Goal: Information Seeking & Learning: Learn about a topic

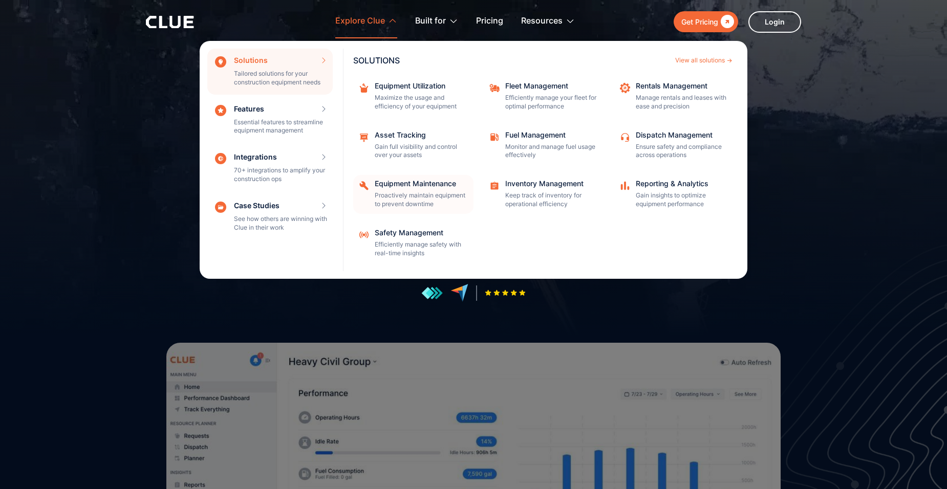
click at [406, 185] on div "Equipment Maintenance" at bounding box center [421, 183] width 92 height 7
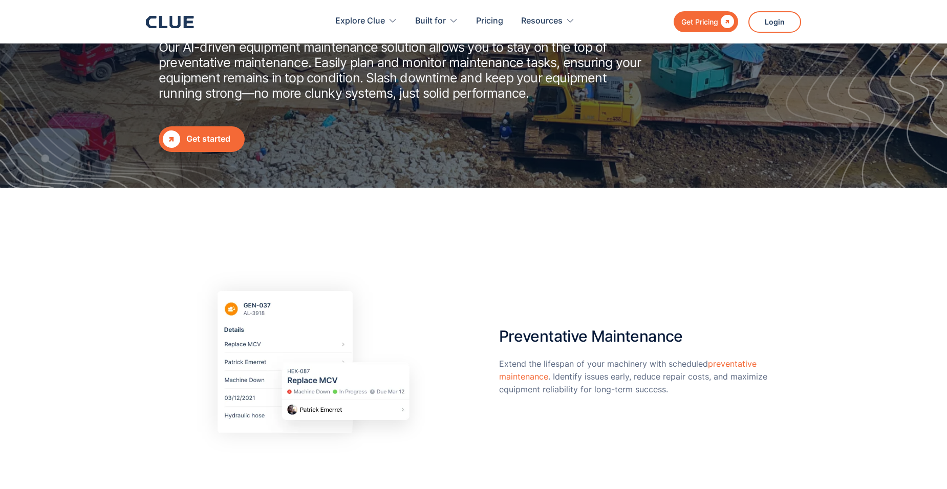
scroll to position [307, 0]
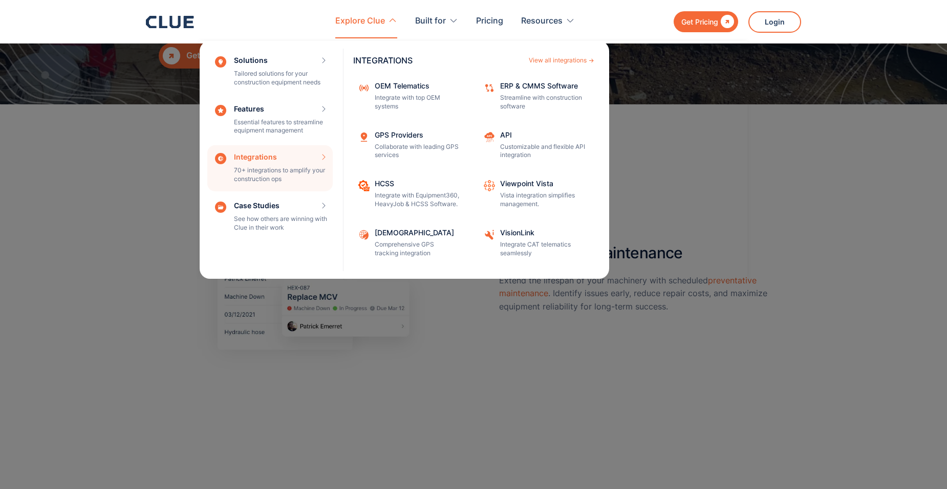
click at [299, 161] on div "Integrations 70+ integrations to amplify your construction ops INTEGRATIONS Vie…" at bounding box center [269, 168] width 125 height 46
click at [538, 60] on div "View all integrations" at bounding box center [558, 60] width 58 height 6
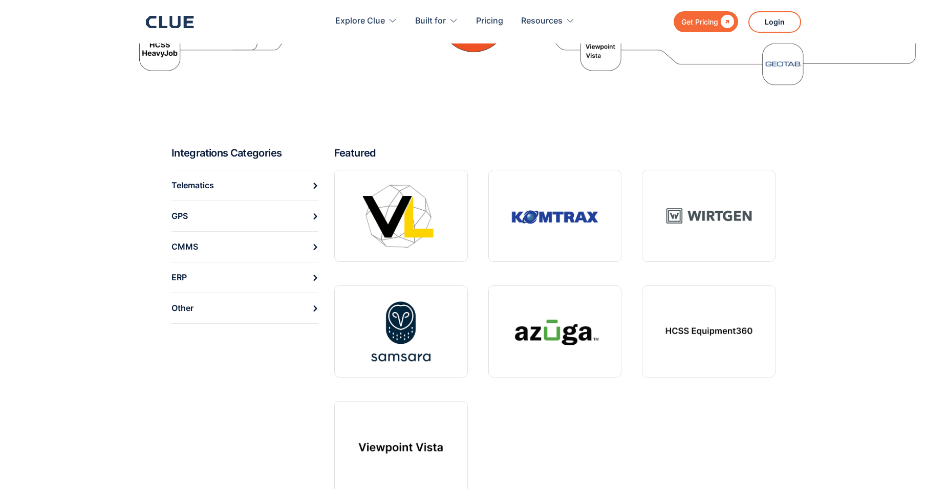
scroll to position [307, 0]
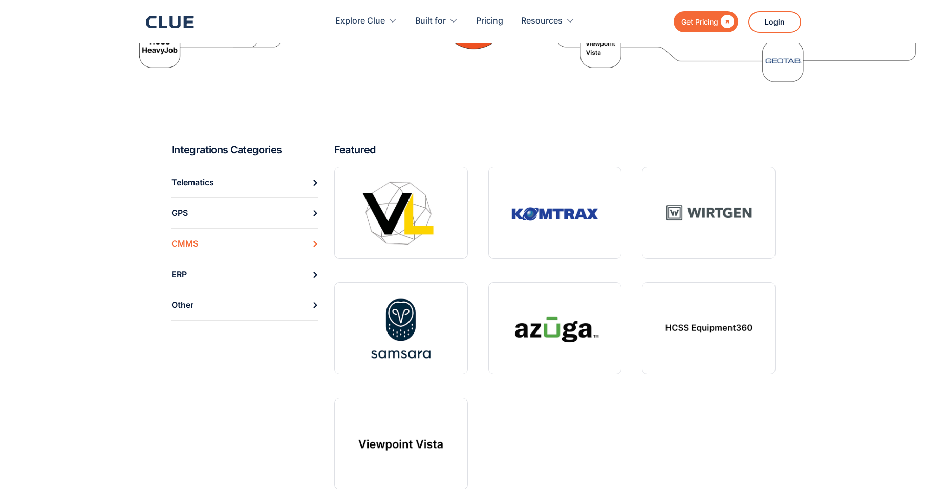
click at [266, 241] on link "CMMS" at bounding box center [244, 243] width 147 height 31
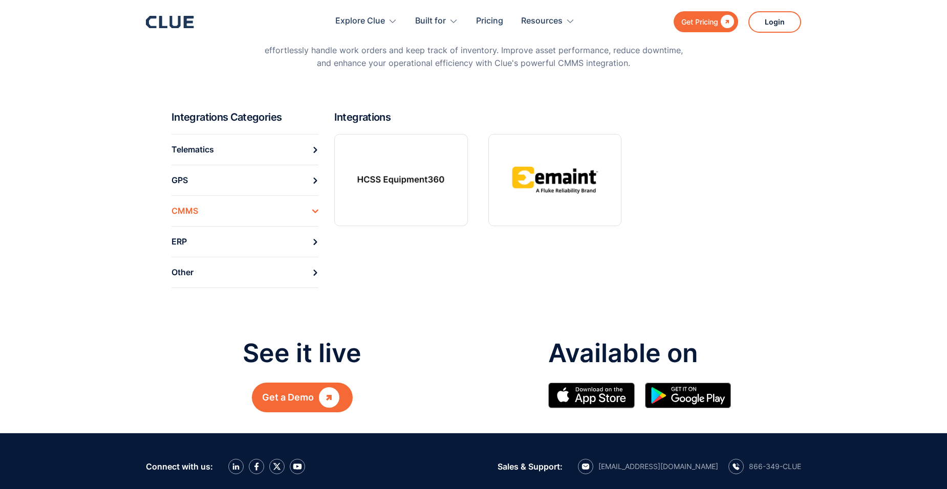
scroll to position [154, 0]
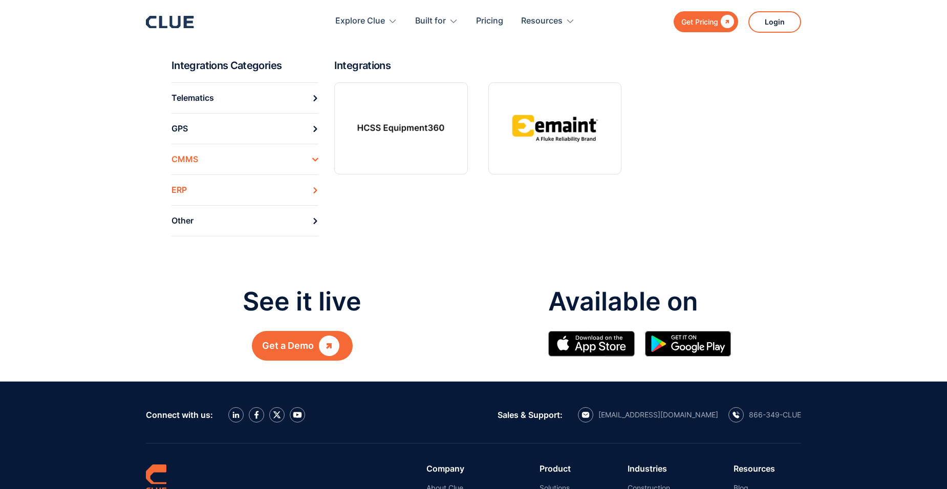
click at [262, 190] on link "ERP" at bounding box center [244, 190] width 147 height 31
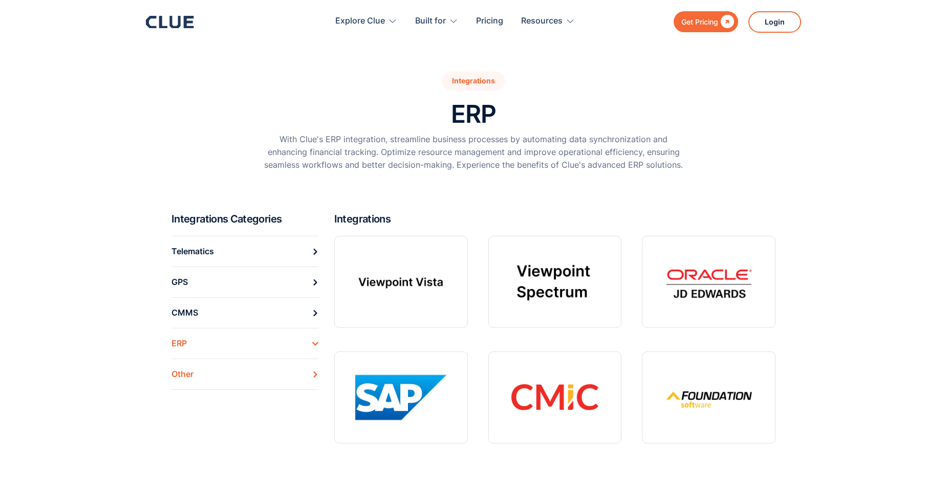
click at [188, 375] on div "Other" at bounding box center [182, 374] width 22 height 16
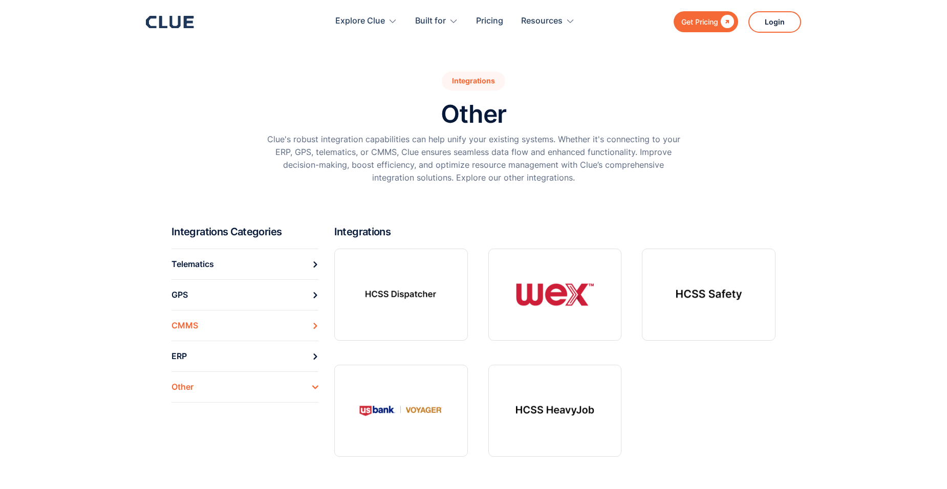
click at [189, 325] on div "CMMS" at bounding box center [184, 326] width 27 height 16
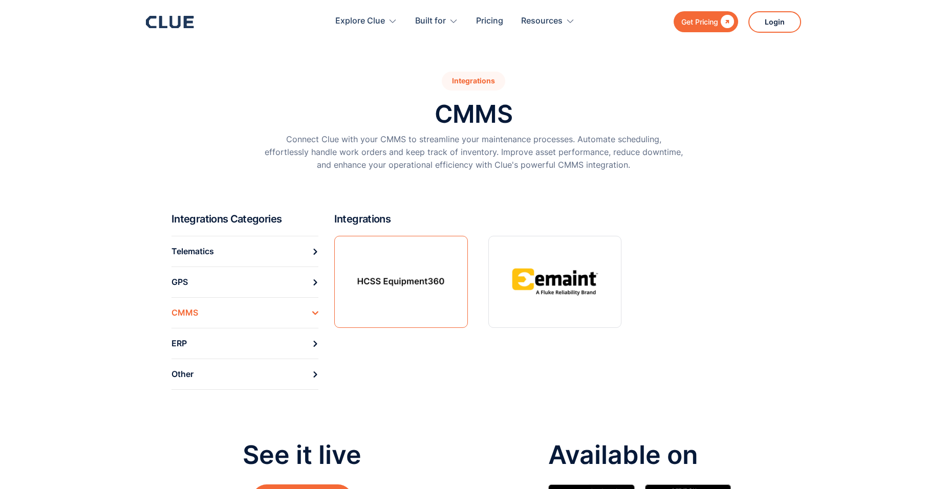
click at [416, 309] on link at bounding box center [401, 282] width 134 height 92
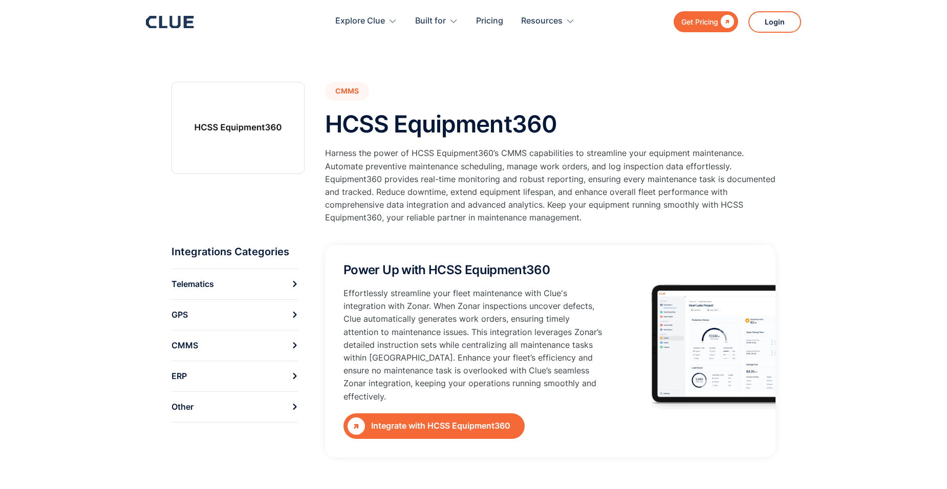
click at [452, 433] on link " Integrate with HCSS Equipment360" at bounding box center [433, 427] width 181 height 26
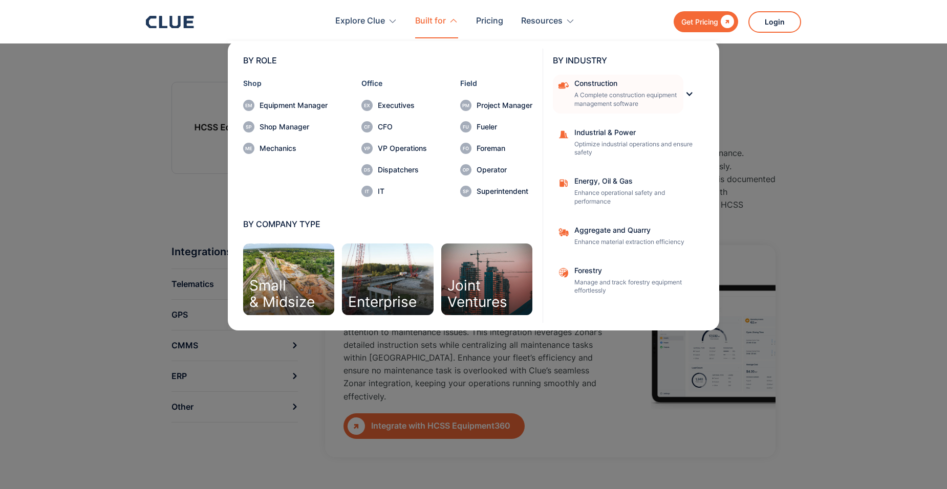
click at [600, 105] on p "A Complete construction equipment management software" at bounding box center [625, 99] width 102 height 17
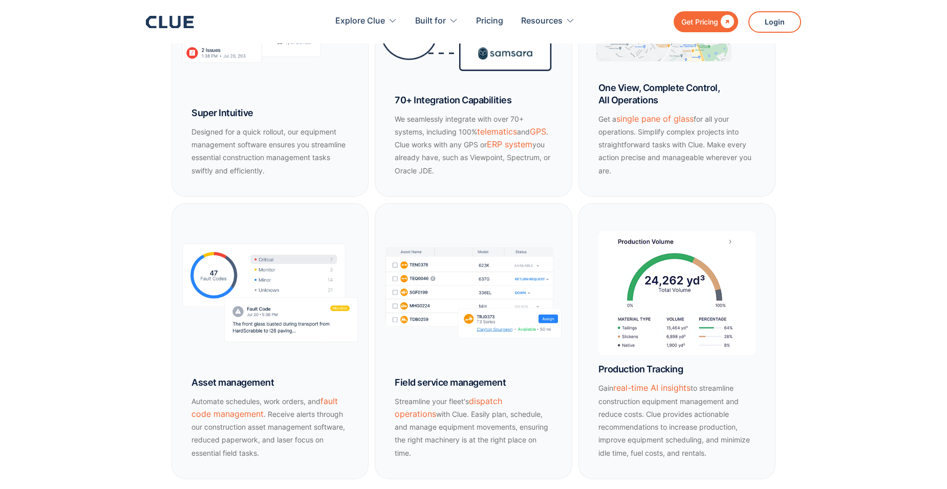
scroll to position [768, 0]
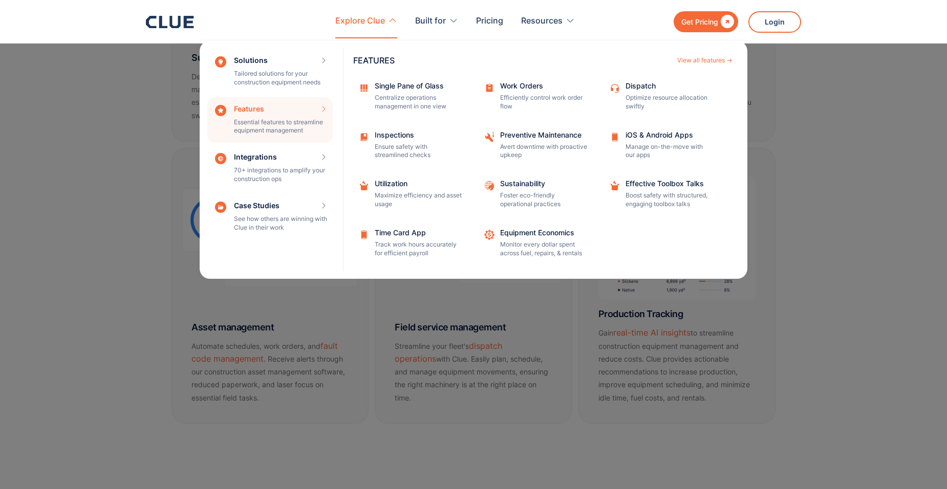
click at [284, 110] on div "Features Essential features to streamline equipment management Features View al…" at bounding box center [269, 120] width 125 height 46
